Goal: Task Accomplishment & Management: Manage account settings

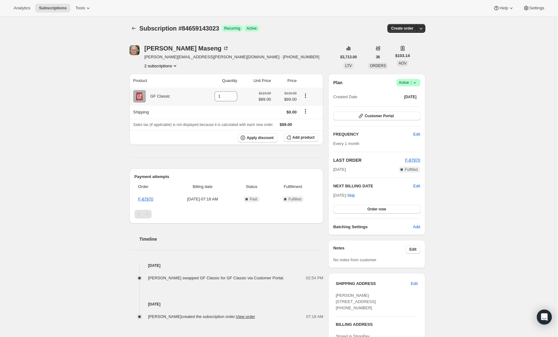
click at [307, 92] on icon "Product actions" at bounding box center [305, 95] width 6 height 6
click at [315, 65] on div "[PERSON_NAME] [PERSON_NAME][EMAIL_ADDRESS][PERSON_NAME][DOMAIN_NAME] · [PHONE_N…" at bounding box center [233, 57] width 207 height 24
click at [309, 111] on icon "Shipping actions" at bounding box center [305, 111] width 6 height 6
click at [255, 156] on div "Product Quantity Unit Price Price GF Classic 1 $119.00 $89.00 $119.00 $89.00 Sh…" at bounding box center [227, 197] width 194 height 246
click at [176, 67] on icon "Product actions" at bounding box center [175, 66] width 6 height 6
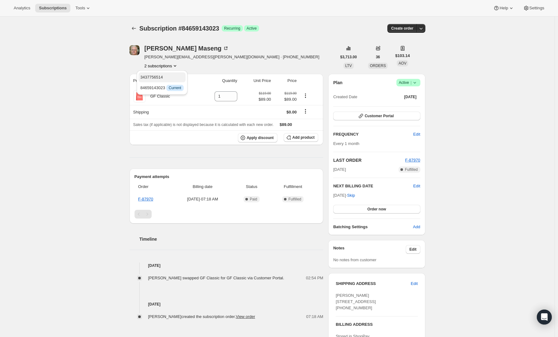
click at [158, 77] on span "3437756514" at bounding box center [151, 77] width 22 height 5
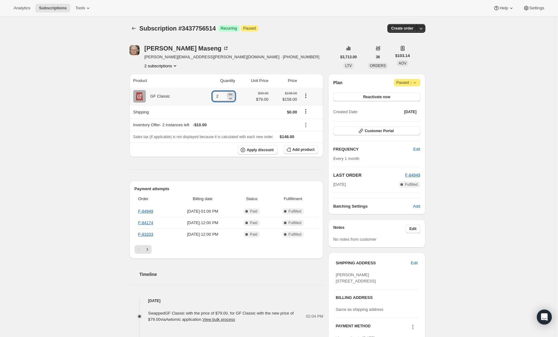
click at [230, 93] on icon at bounding box center [230, 94] width 6 height 6
type input "3"
click at [418, 152] on span "Edit" at bounding box center [416, 149] width 7 height 6
select select "MONTH"
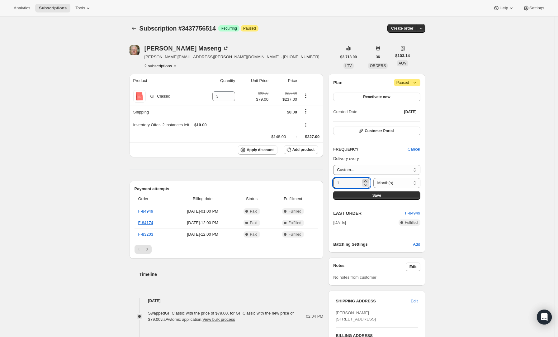
click at [365, 179] on icon at bounding box center [365, 181] width 6 height 6
click at [368, 179] on icon at bounding box center [365, 181] width 6 height 6
type input "3"
click at [379, 196] on span "Save" at bounding box center [376, 195] width 9 height 5
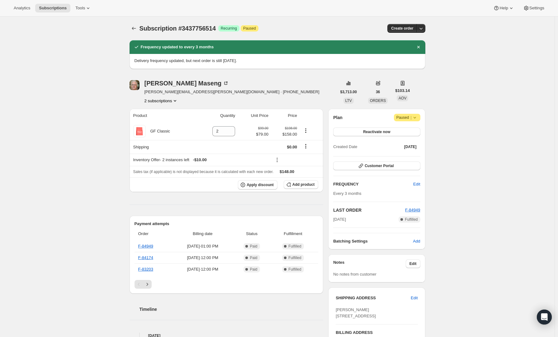
click at [416, 117] on icon at bounding box center [414, 118] width 2 height 2
click at [367, 132] on span "Reactivate now" at bounding box center [376, 131] width 27 height 5
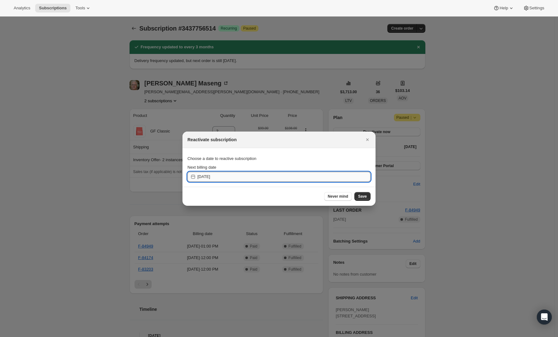
click at [220, 174] on input "[DATE]" at bounding box center [283, 177] width 173 height 10
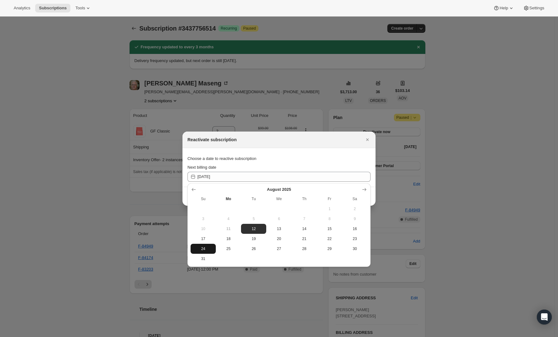
click at [208, 248] on span "24" at bounding box center [203, 248] width 20 height 5
type input "[DATE]"
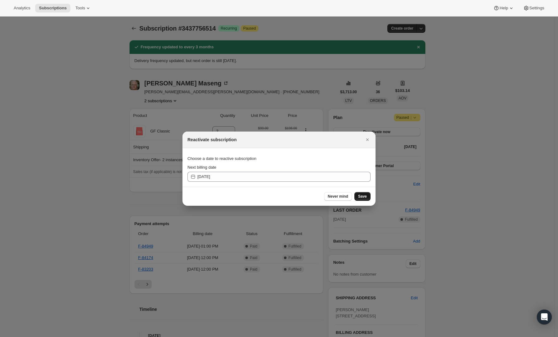
click at [361, 195] on span "Save" at bounding box center [362, 196] width 9 height 5
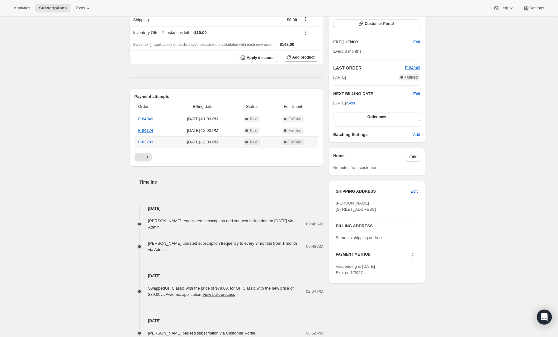
scroll to position [62, 0]
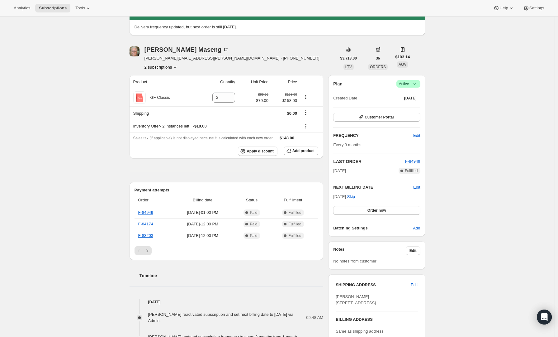
click at [176, 68] on icon "Product actions" at bounding box center [175, 67] width 6 height 6
click at [172, 86] on span "84659143023" at bounding box center [162, 89] width 41 height 6
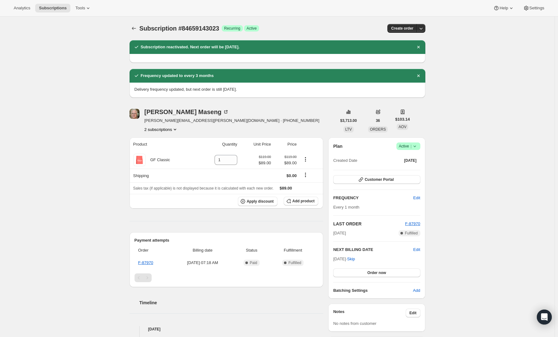
click at [177, 127] on icon "Product actions" at bounding box center [175, 129] width 6 height 6
click at [173, 143] on span "3437756514" at bounding box center [161, 141] width 43 height 6
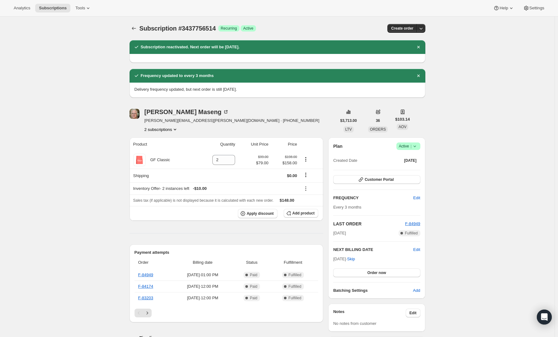
click at [417, 145] on icon at bounding box center [415, 146] width 6 height 6
click at [403, 168] on span "Cancel subscription" at bounding box center [407, 168] width 35 height 5
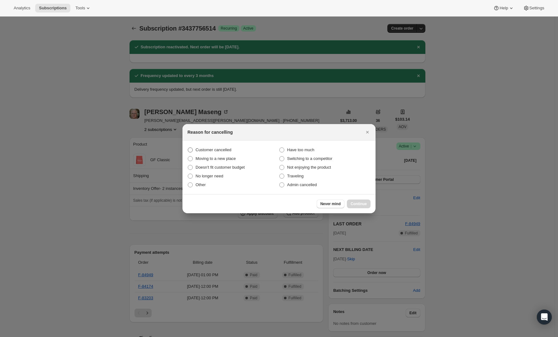
click at [226, 150] on span "Customer cancelled" at bounding box center [214, 149] width 36 height 5
click at [188, 148] on input "Customer cancelled" at bounding box center [188, 147] width 0 height 0
radio input "true"
click at [356, 200] on button "Continue" at bounding box center [359, 203] width 24 height 9
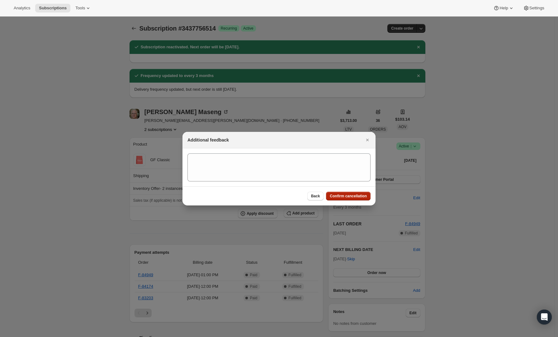
click at [343, 195] on span "Confirm cancellation" at bounding box center [348, 195] width 37 height 5
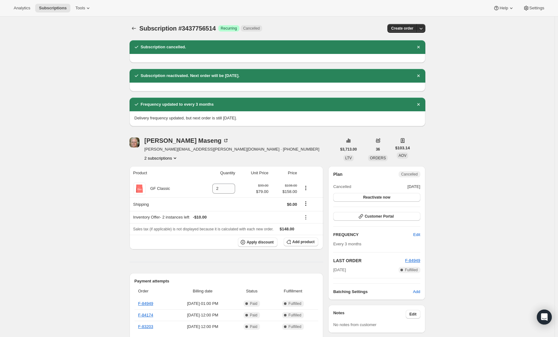
click at [178, 156] on icon "Product actions" at bounding box center [175, 158] width 6 height 6
click at [173, 178] on span "84659143023" at bounding box center [162, 180] width 41 height 6
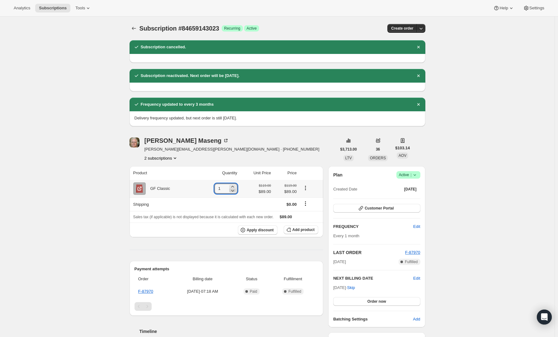
click at [229, 189] on icon at bounding box center [232, 190] width 6 height 6
click at [232, 186] on icon at bounding box center [234, 186] width 6 height 6
click at [232, 186] on icon at bounding box center [232, 186] width 6 height 6
type input "3"
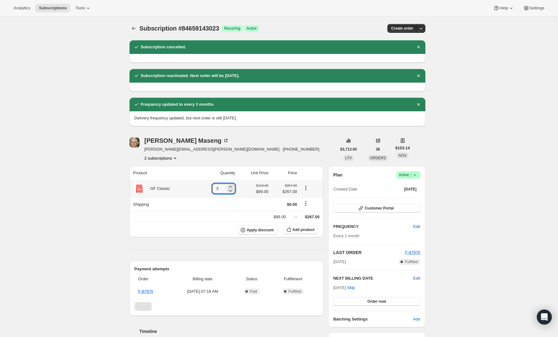
click at [264, 192] on span "$89.00" at bounding box center [262, 191] width 12 height 6
click at [257, 206] on div "$30.00 off" at bounding box center [253, 207] width 18 height 6
click at [240, 208] on div "$30.00 off" at bounding box center [253, 206] width 33 height 21
click at [258, 157] on div "[PERSON_NAME] [PERSON_NAME][EMAIL_ADDRESS][PERSON_NAME][DOMAIN_NAME] · [PHONE_N…" at bounding box center [233, 149] width 207 height 24
click at [254, 229] on span "Apply discount" at bounding box center [260, 229] width 27 height 5
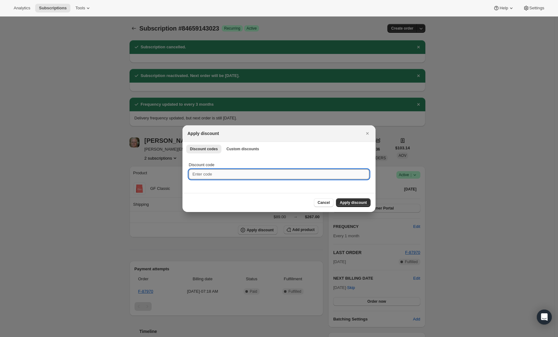
click at [229, 174] on input "Discount code" at bounding box center [279, 174] width 181 height 10
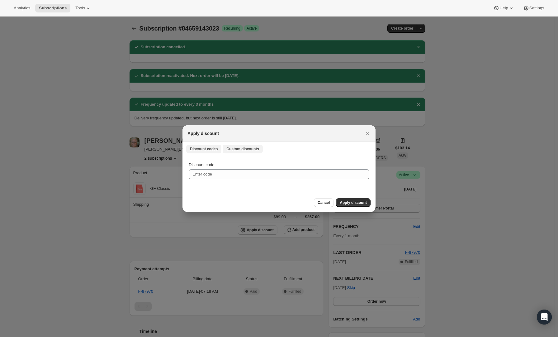
click at [234, 148] on span "Custom discounts" at bounding box center [242, 148] width 33 height 5
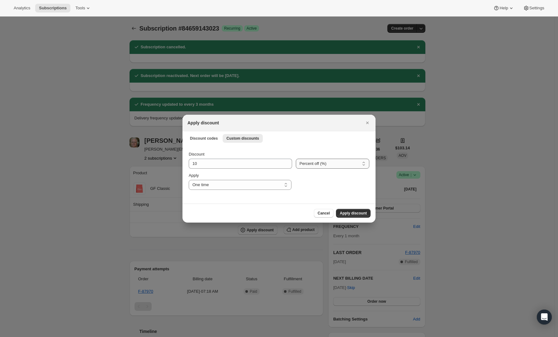
click at [326, 167] on select "Percent off (%) Amount off ($)" at bounding box center [332, 163] width 73 height 10
select select "fixed"
click at [297, 158] on select "Percent off (%) Amount off ($)" at bounding box center [332, 163] width 73 height 10
click at [266, 187] on select "One time Specify instances... Indefinitely" at bounding box center [240, 185] width 103 height 10
select select "indefinitely"
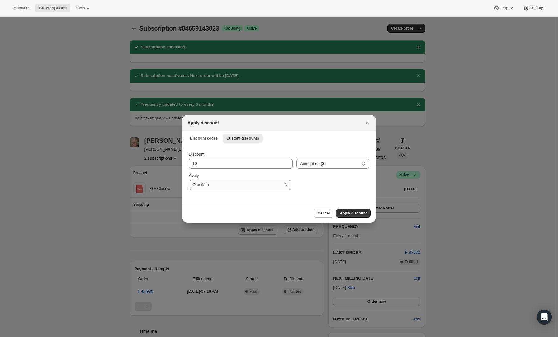
click at [189, 180] on select "One time Specify instances... Indefinitely" at bounding box center [240, 185] width 103 height 10
click at [196, 163] on input "10" at bounding box center [236, 163] width 95 height 10
type input "30"
click at [361, 213] on span "Apply discount" at bounding box center [353, 212] width 27 height 5
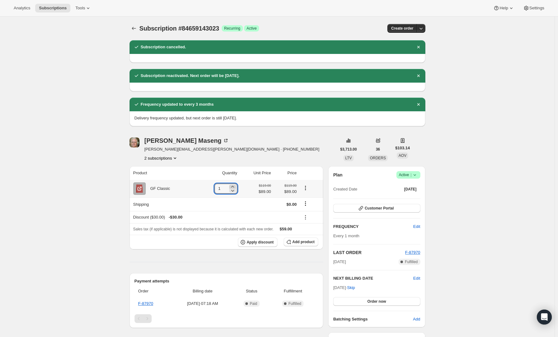
click at [232, 186] on icon at bounding box center [232, 186] width 6 height 6
type input "3"
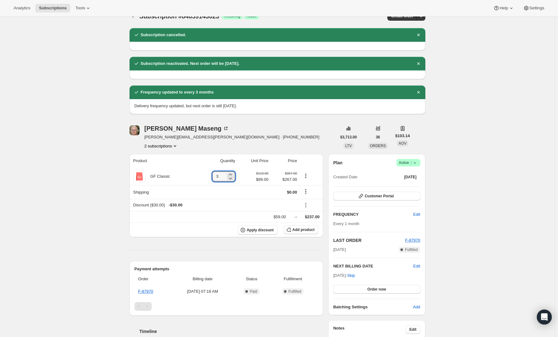
scroll to position [31, 0]
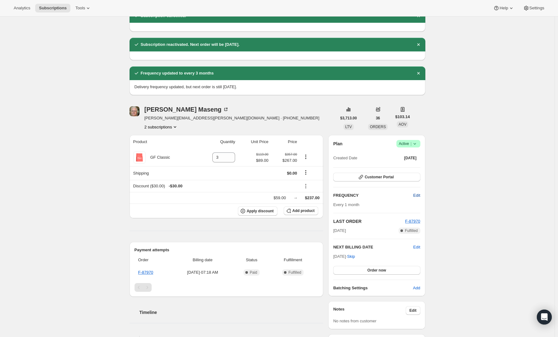
click at [419, 193] on span "Edit" at bounding box center [416, 195] width 7 height 6
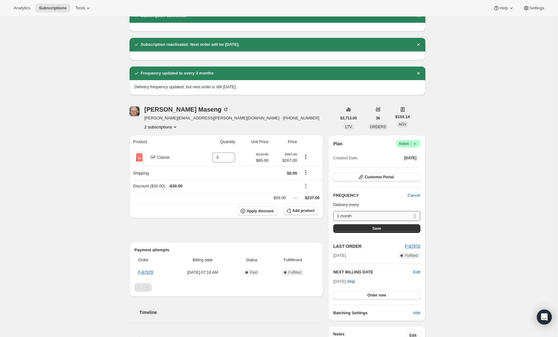
click at [407, 211] on select "1 month 2 months 3 months Custom..." at bounding box center [376, 216] width 87 height 10
select select "MONTH#3"
click at [335, 211] on select "1 month 2 months 3 months Custom..." at bounding box center [376, 216] width 87 height 10
click at [379, 226] on span "Save" at bounding box center [376, 228] width 9 height 5
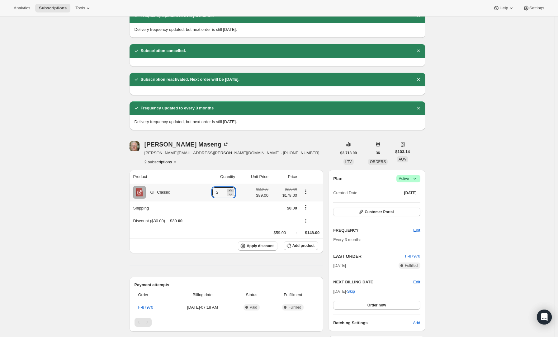
click at [232, 190] on icon at bounding box center [230, 190] width 6 height 6
click at [230, 194] on icon at bounding box center [230, 194] width 6 height 6
type input "3"
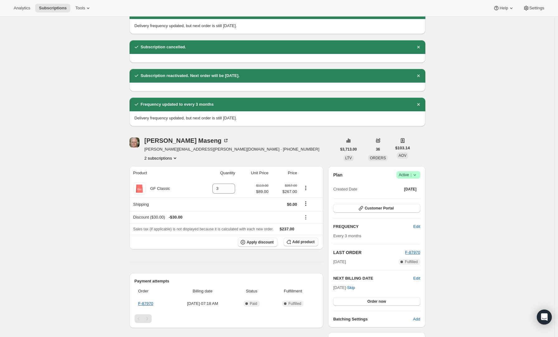
scroll to position [0, 0]
